Goal: Learn about a topic

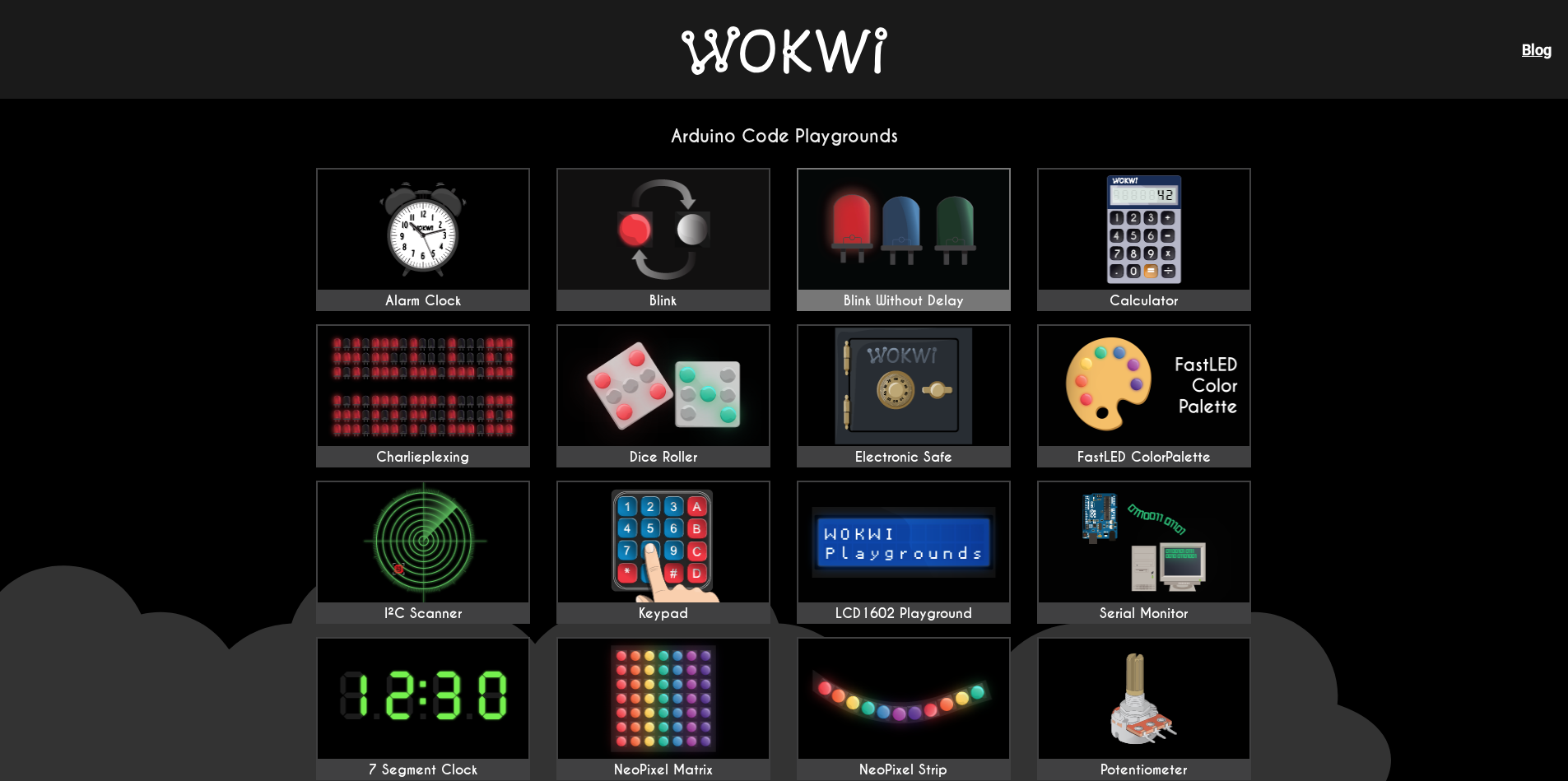
click at [930, 238] on img at bounding box center [904, 229] width 211 height 120
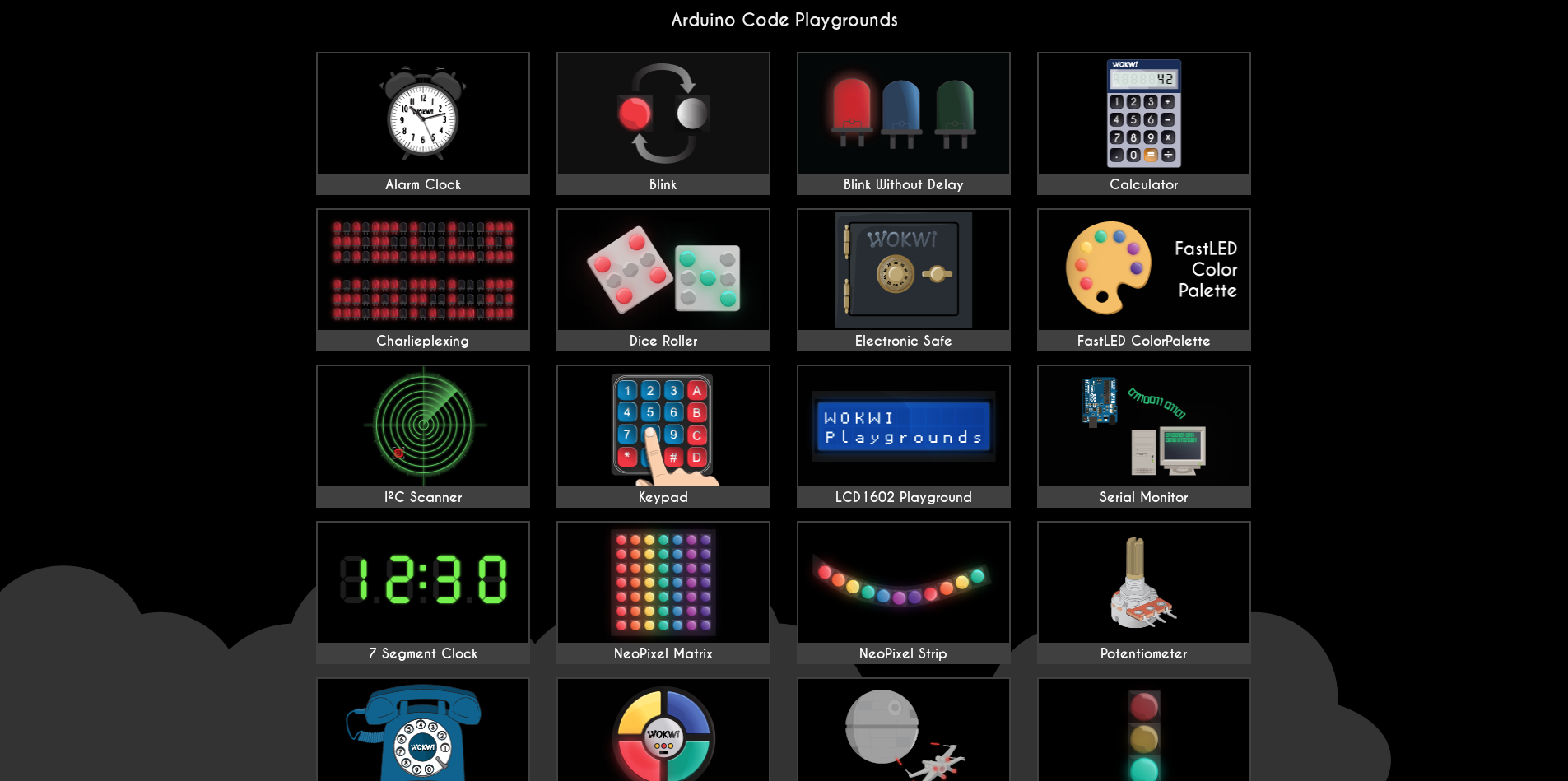
scroll to position [99, 0]
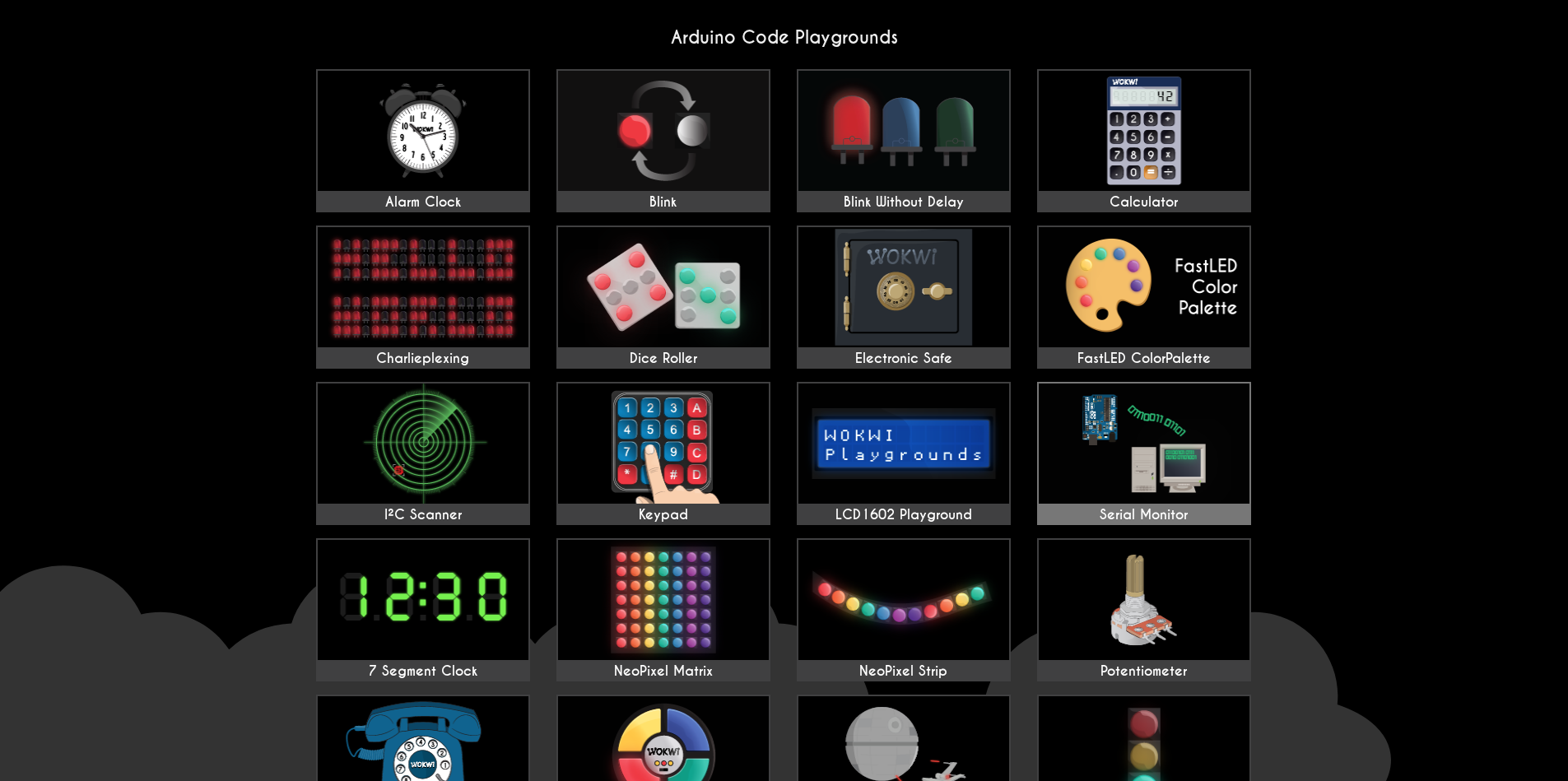
click at [1152, 419] on img at bounding box center [1143, 443] width 211 height 120
